Goal: Transaction & Acquisition: Download file/media

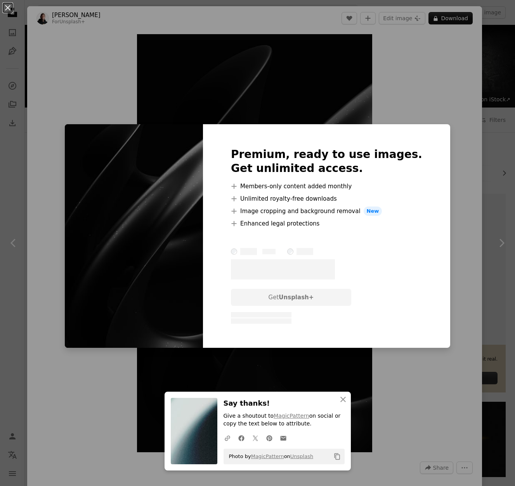
scroll to position [489, 0]
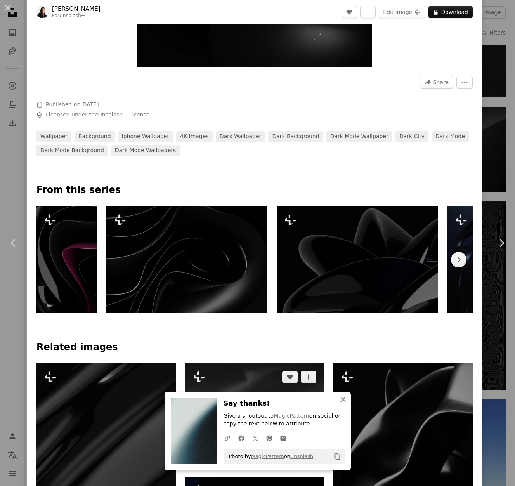
scroll to position [551, 0]
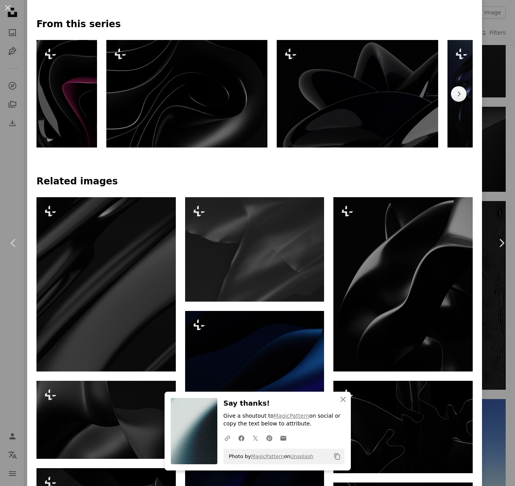
click at [194, 127] on img at bounding box center [186, 93] width 161 height 107
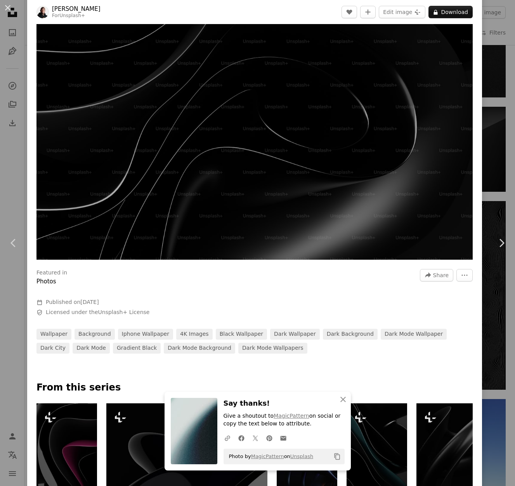
scroll to position [164, 0]
